Goal: Find specific page/section: Find specific page/section

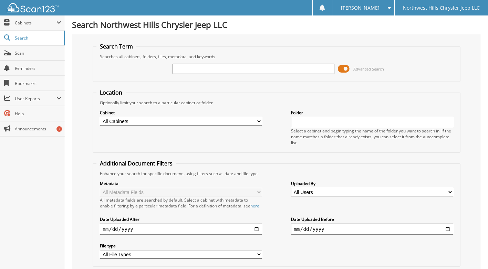
click at [213, 68] on input "text" at bounding box center [253, 69] width 162 height 10
type input "2509756"
click at [345, 67] on span at bounding box center [344, 69] width 12 height 10
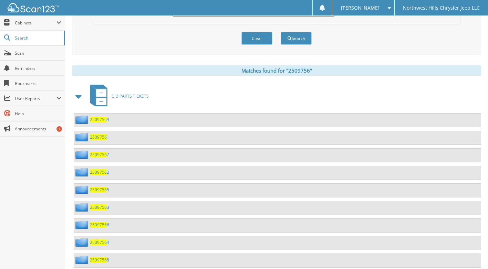
scroll to position [125, 0]
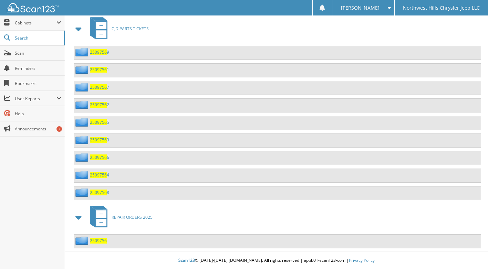
click at [102, 241] on span "2509756" at bounding box center [98, 241] width 17 height 6
